Goal: Find specific page/section: Find specific page/section

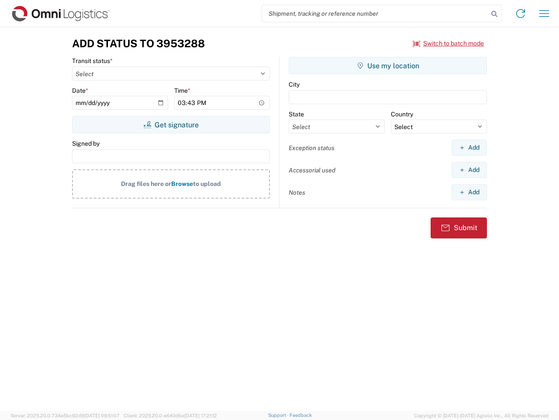
click at [375, 14] on input "search" at bounding box center [375, 13] width 226 height 17
click at [495, 14] on icon at bounding box center [495, 14] width 12 height 12
click at [521, 14] on icon at bounding box center [521, 14] width 14 height 14
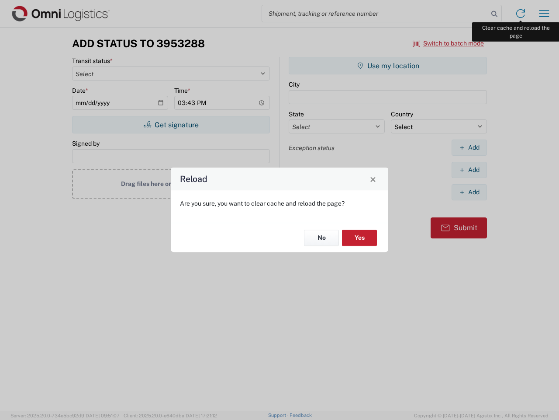
click at [545, 14] on div "Reload Are you sure, you want to clear cache and reload the page? No Yes" at bounding box center [279, 210] width 559 height 420
click at [449, 43] on div "Reload Are you sure, you want to clear cache and reload the page? No Yes" at bounding box center [279, 210] width 559 height 420
click at [171, 125] on div "Reload Are you sure, you want to clear cache and reload the page? No Yes" at bounding box center [279, 210] width 559 height 420
click at [388, 66] on div "Reload Are you sure, you want to clear cache and reload the page? No Yes" at bounding box center [279, 210] width 559 height 420
click at [469, 147] on div "Reload Are you sure, you want to clear cache and reload the page? No Yes" at bounding box center [279, 210] width 559 height 420
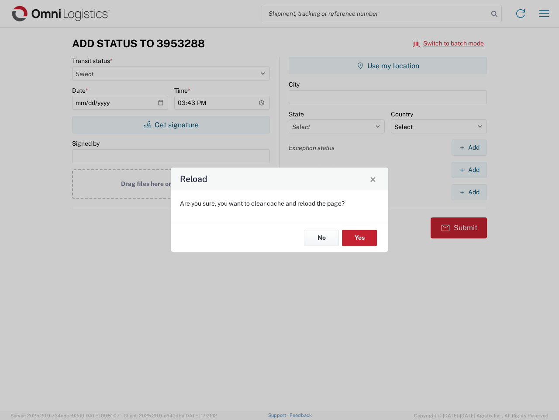
click at [469, 170] on div "Reload Are you sure, you want to clear cache and reload the page? No Yes" at bounding box center [279, 210] width 559 height 420
click at [469, 192] on div "Reload Are you sure, you want to clear cache and reload the page? No Yes" at bounding box center [279, 210] width 559 height 420
